Goal: Information Seeking & Learning: Find contact information

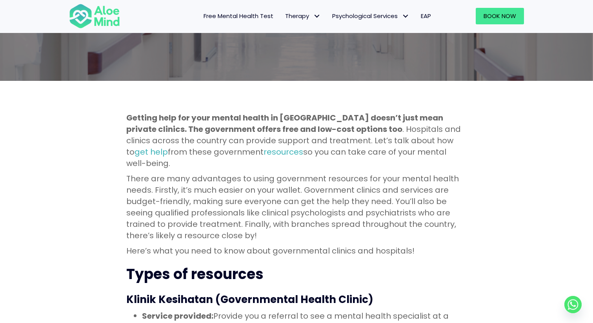
scroll to position [164, 0]
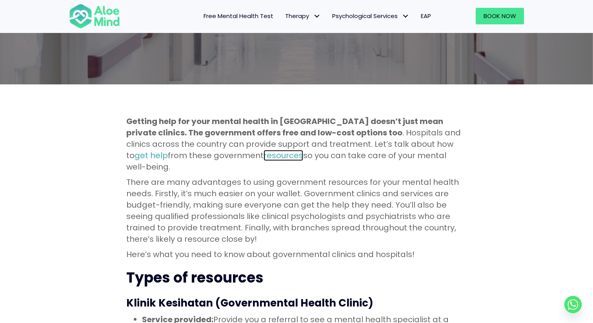
click at [263, 157] on link "resources" at bounding box center [283, 155] width 40 height 11
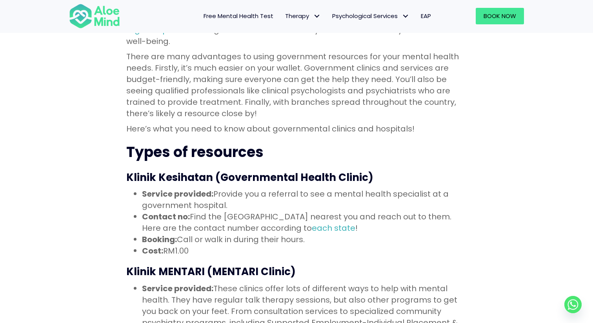
scroll to position [310, 0]
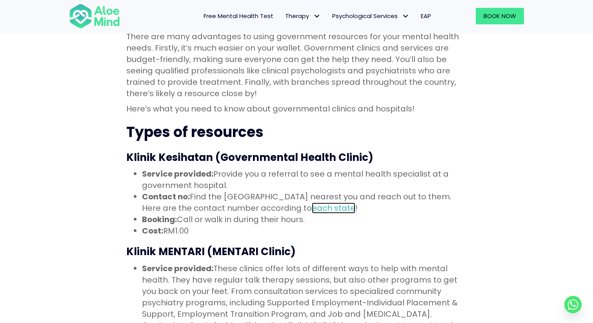
click at [312, 202] on link "each state" at bounding box center [334, 207] width 44 height 11
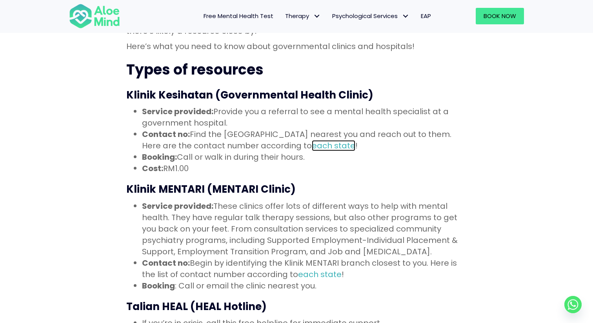
scroll to position [374, 0]
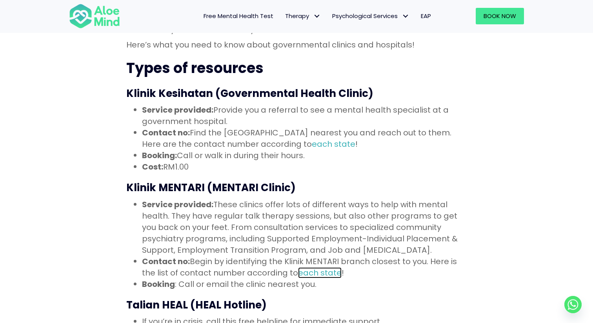
click at [311, 267] on link "each state" at bounding box center [320, 272] width 44 height 11
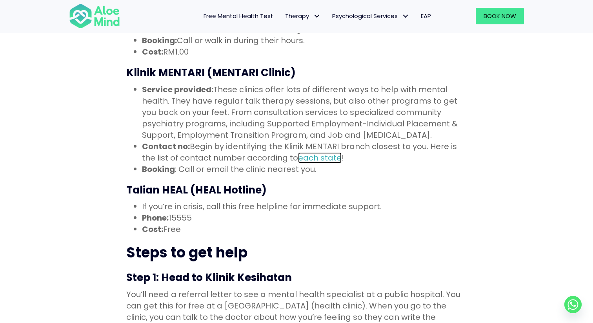
scroll to position [488, 0]
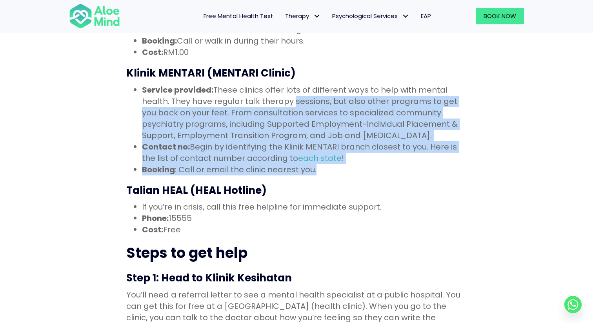
drag, startPoint x: 291, startPoint y: 95, endPoint x: 354, endPoint y: 160, distance: 90.1
click at [354, 160] on ul "Service provided: These clinics offer lots of different ways to help with menta…" at bounding box center [296, 129] width 340 height 91
click at [353, 141] on li "Contact no: Begin by identifying the Klinik MENTARI branch closest to you. Here…" at bounding box center [304, 152] width 325 height 23
